Goal: Task Accomplishment & Management: Complete application form

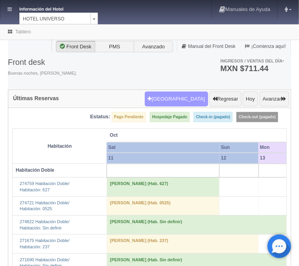
click at [184, 98] on button "Nueva Reserva" at bounding box center [176, 99] width 63 height 15
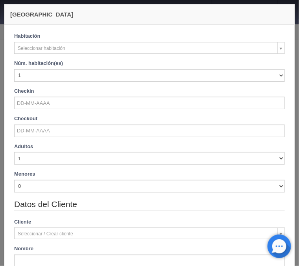
checkbox input "false"
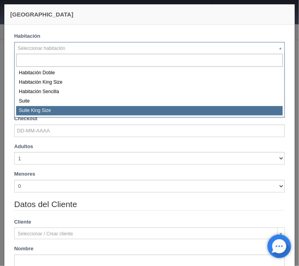
select select "588"
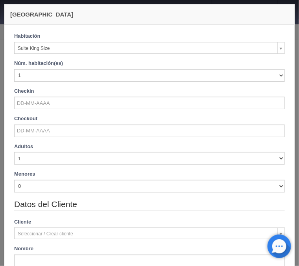
checkbox input "false"
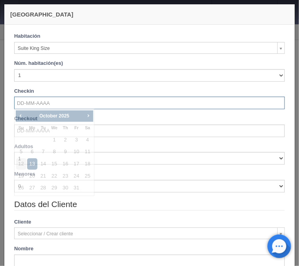
click at [24, 102] on input "text" at bounding box center [149, 103] width 271 height 13
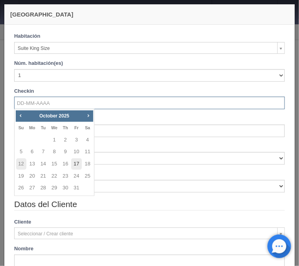
click at [75, 162] on link "17" at bounding box center [76, 163] width 10 height 11
type input "17-10-2025"
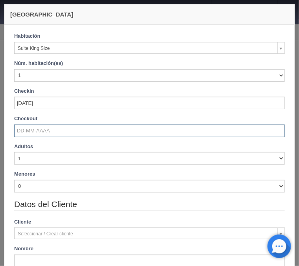
click at [35, 131] on input "text" at bounding box center [149, 131] width 271 height 13
checkbox input "false"
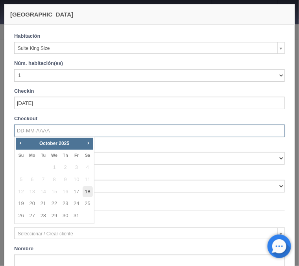
click at [87, 191] on link "18" at bounding box center [88, 191] width 10 height 11
type input "18-10-2025"
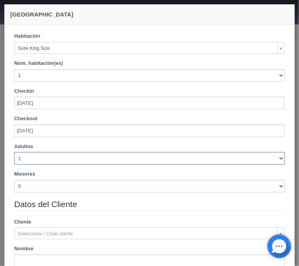
click at [14, 152] on select "1 2 3 4 5 6 7 8 9 10" at bounding box center [149, 158] width 271 height 13
checkbox input "false"
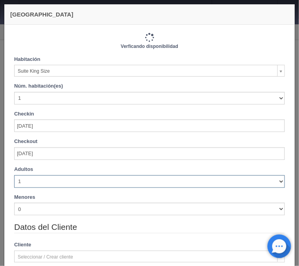
select select "4"
click option "4" at bounding box center [0, 0] width 0 height 0
type input "1210.00"
checkbox input "false"
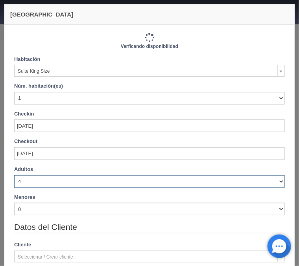
type input "1210.00"
checkbox input "false"
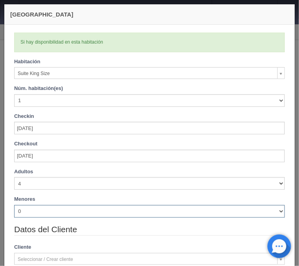
click at [14, 205] on select "0 1 2 3 4 5 6 7 8 9 10" at bounding box center [149, 211] width 271 height 13
select select "1"
click option "1" at bounding box center [0, 0] width 0 height 0
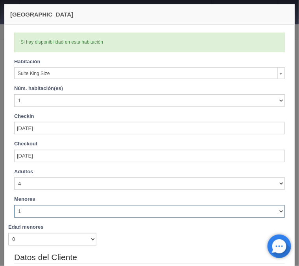
checkbox input "false"
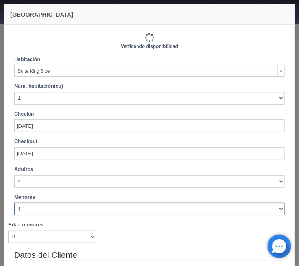
type input "1210.00"
checkbox input "false"
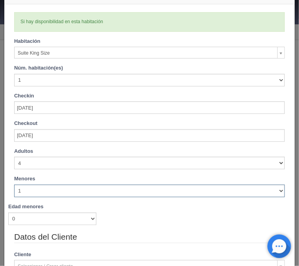
scroll to position [63, 0]
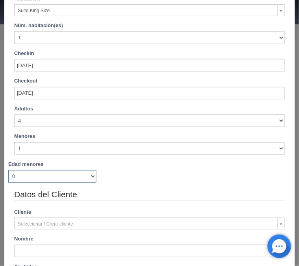
click at [8, 170] on select "0 1 2 3 4 5 6 7 8 9 10 11 12 13 14 15 16 17 18" at bounding box center [52, 176] width 88 height 13
select select "9"
click option "9" at bounding box center [0, 0] width 0 height 0
checkbox input "false"
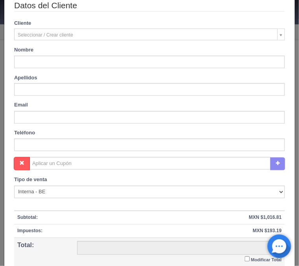
type input "1210.00"
checkbox input "false"
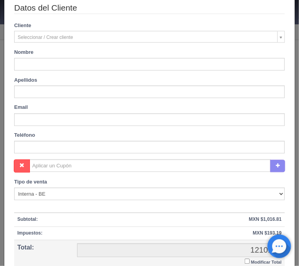
scroll to position [253, 0]
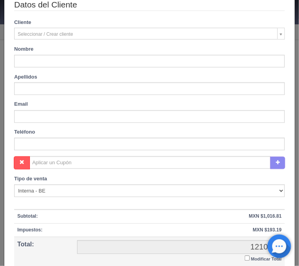
type input "Mario Alberto"
type input "Romero Afanador"
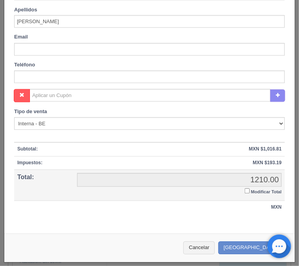
scroll to position [84, 0]
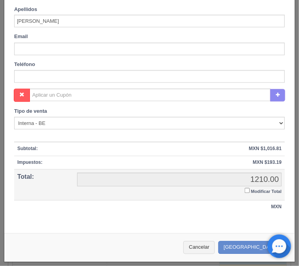
click at [247, 192] on input "Modificar Total" at bounding box center [247, 190] width 5 height 5
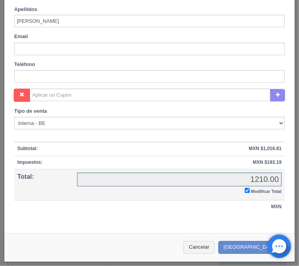
checkbox input "true"
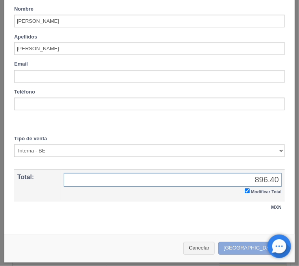
type input "896.40"
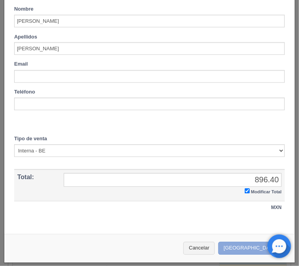
click at [253, 249] on button "Crear Reserva" at bounding box center [252, 248] width 68 height 13
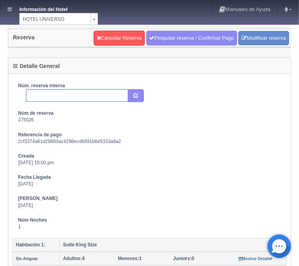
click at [79, 94] on input "text" at bounding box center [77, 95] width 102 height 13
click at [67, 94] on input "2309805484" at bounding box center [77, 95] width 102 height 13
type input "2309805484 Expedia"
click at [138, 92] on button "submit" at bounding box center [136, 95] width 16 height 13
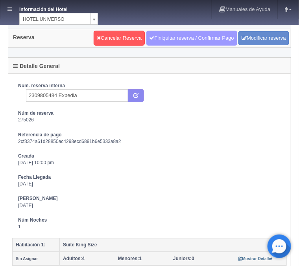
click at [170, 37] on link "Finiquitar reserva / Confirmar Pago" at bounding box center [191, 38] width 91 height 15
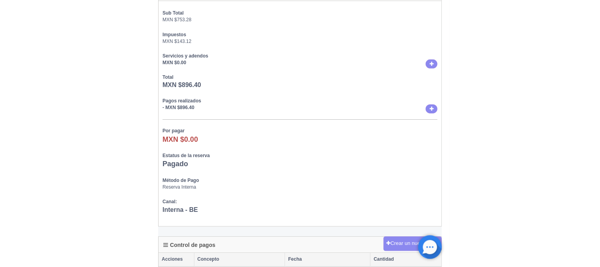
scroll to position [337, 0]
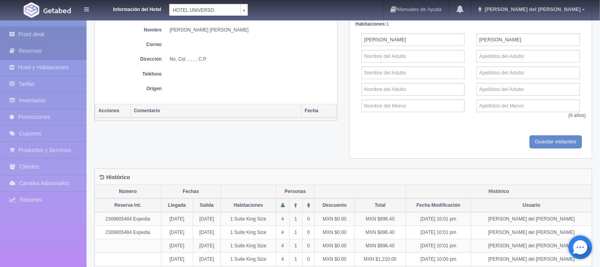
click at [72, 33] on link "Front desk" at bounding box center [43, 34] width 87 height 16
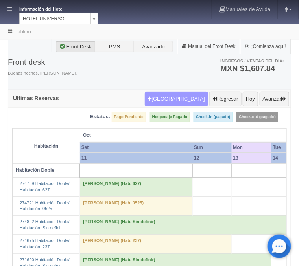
click at [187, 101] on button "Nueva Reserva" at bounding box center [176, 99] width 63 height 15
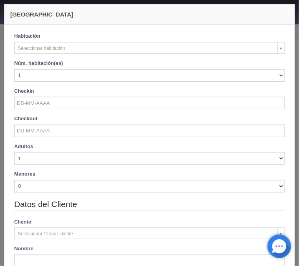
checkbox input "false"
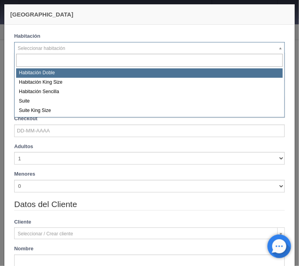
select select "583"
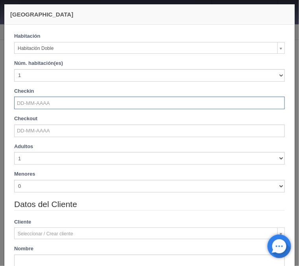
click at [35, 103] on input "text" at bounding box center [149, 103] width 271 height 13
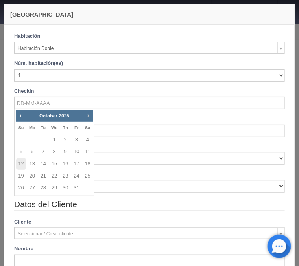
click at [87, 117] on span "Next" at bounding box center [88, 115] width 6 height 6
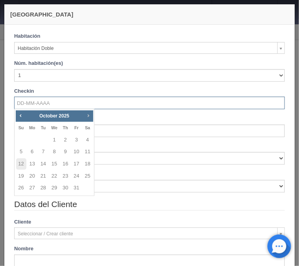
checkbox input "false"
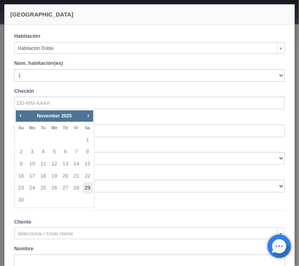
click at [86, 188] on link "29" at bounding box center [88, 187] width 10 height 11
type input "[DATE]"
checkbox input "false"
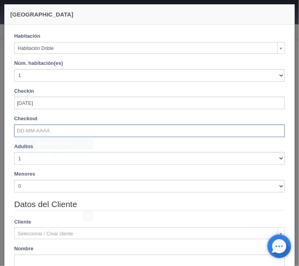
click at [47, 134] on input "text" at bounding box center [149, 131] width 271 height 13
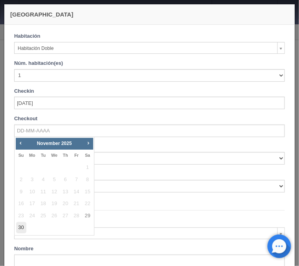
click at [18, 225] on link "30" at bounding box center [21, 227] width 10 height 11
type input "[DATE]"
checkbox input "false"
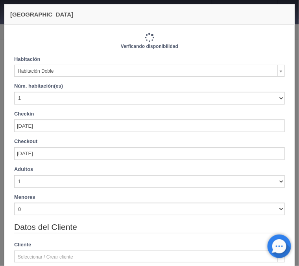
type input "1030.00"
checkbox input "false"
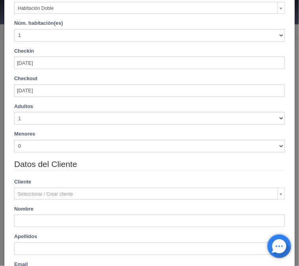
scroll to position [126, 0]
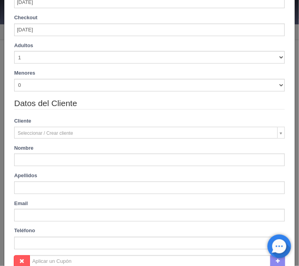
type input "[PERSON_NAME]"
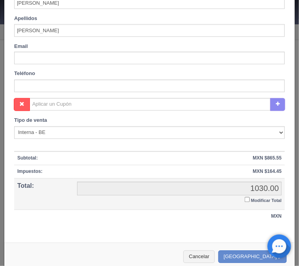
scroll to position [293, 0]
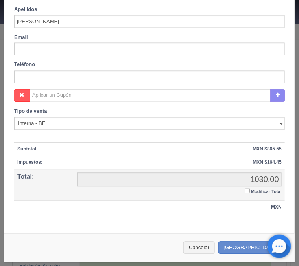
click at [247, 188] on input "Modificar Total" at bounding box center [247, 190] width 5 height 5
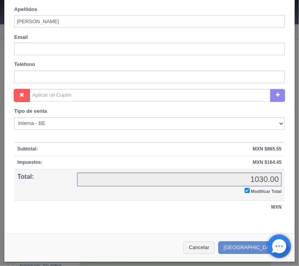
checkbox input "true"
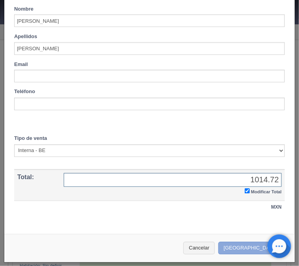
type input "1014.72"
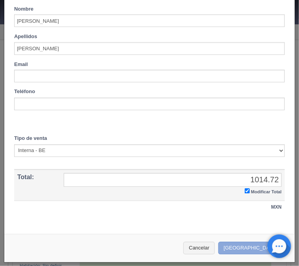
click at [245, 247] on button "Crear Reserva" at bounding box center [252, 248] width 68 height 13
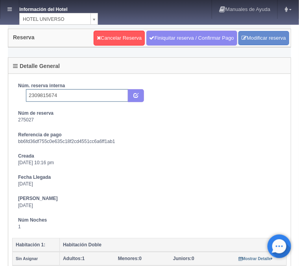
click at [77, 96] on input "2309815674" at bounding box center [77, 95] width 102 height 13
type input "2309815674 Expedia"
click at [136, 91] on button "submit" at bounding box center [136, 95] width 16 height 13
